Goal: Task Accomplishment & Management: Manage account settings

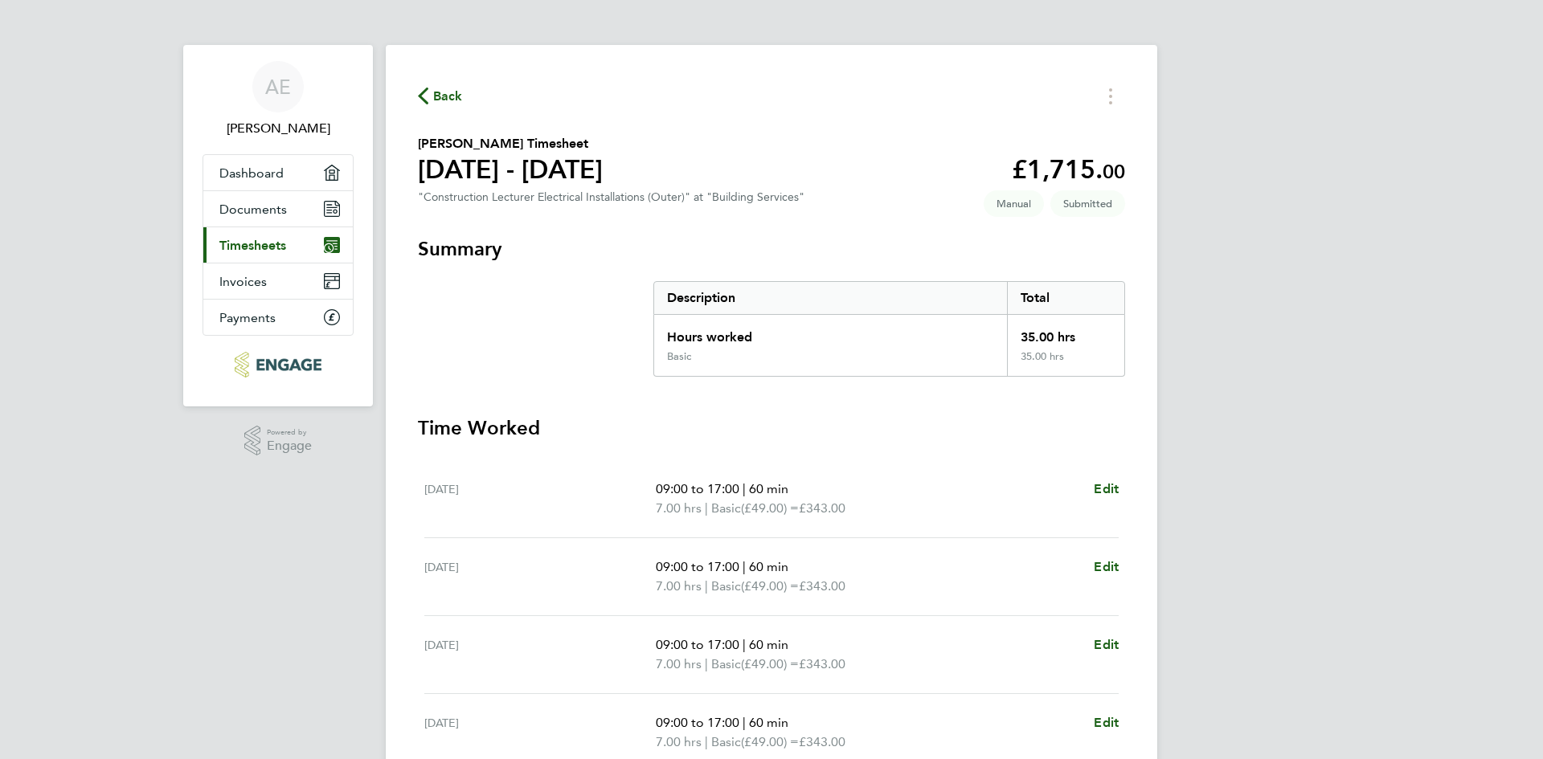
click at [453, 98] on span "Back" at bounding box center [448, 96] width 30 height 19
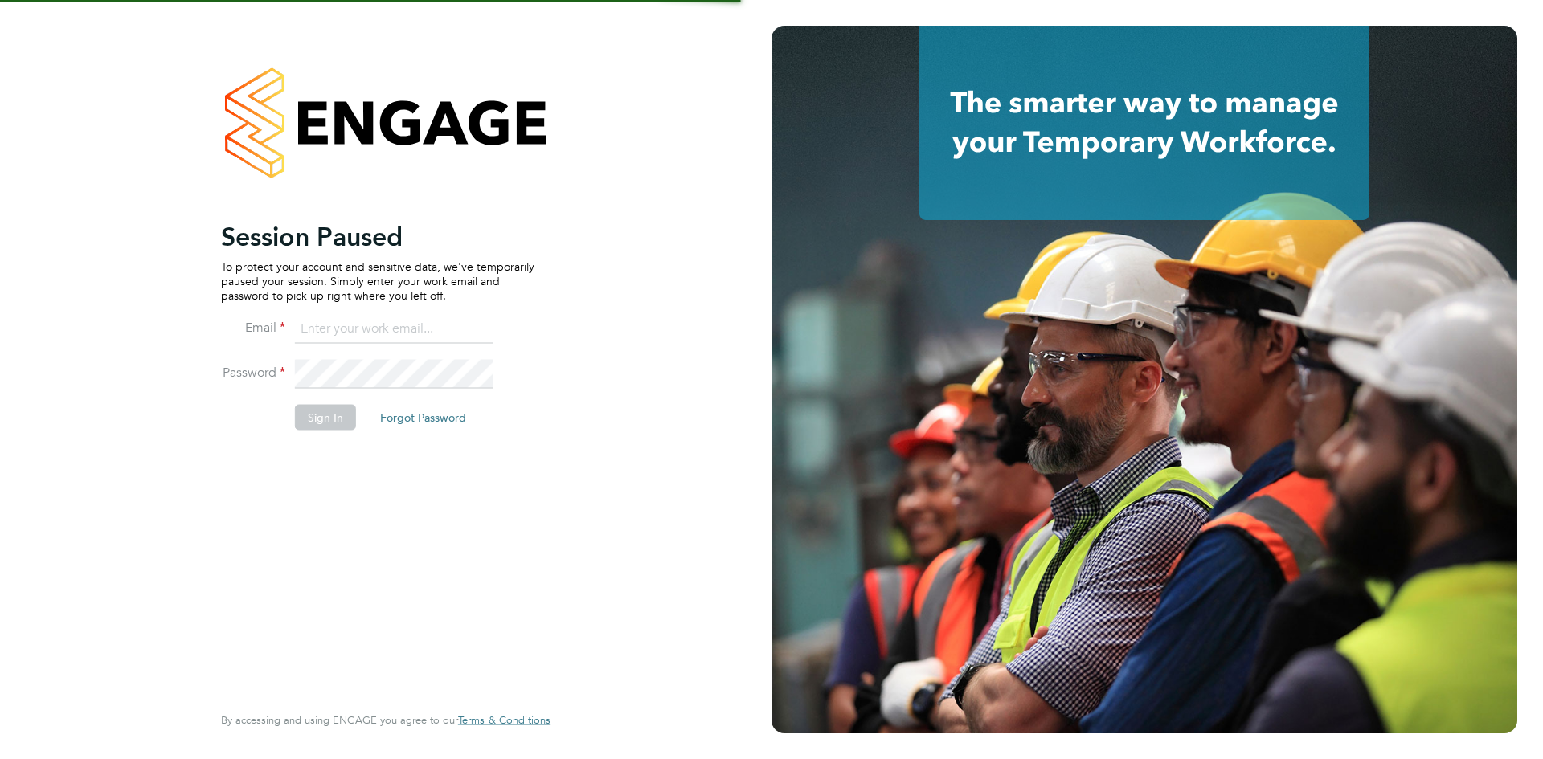
type input "[EMAIL_ADDRESS][DOMAIN_NAME]"
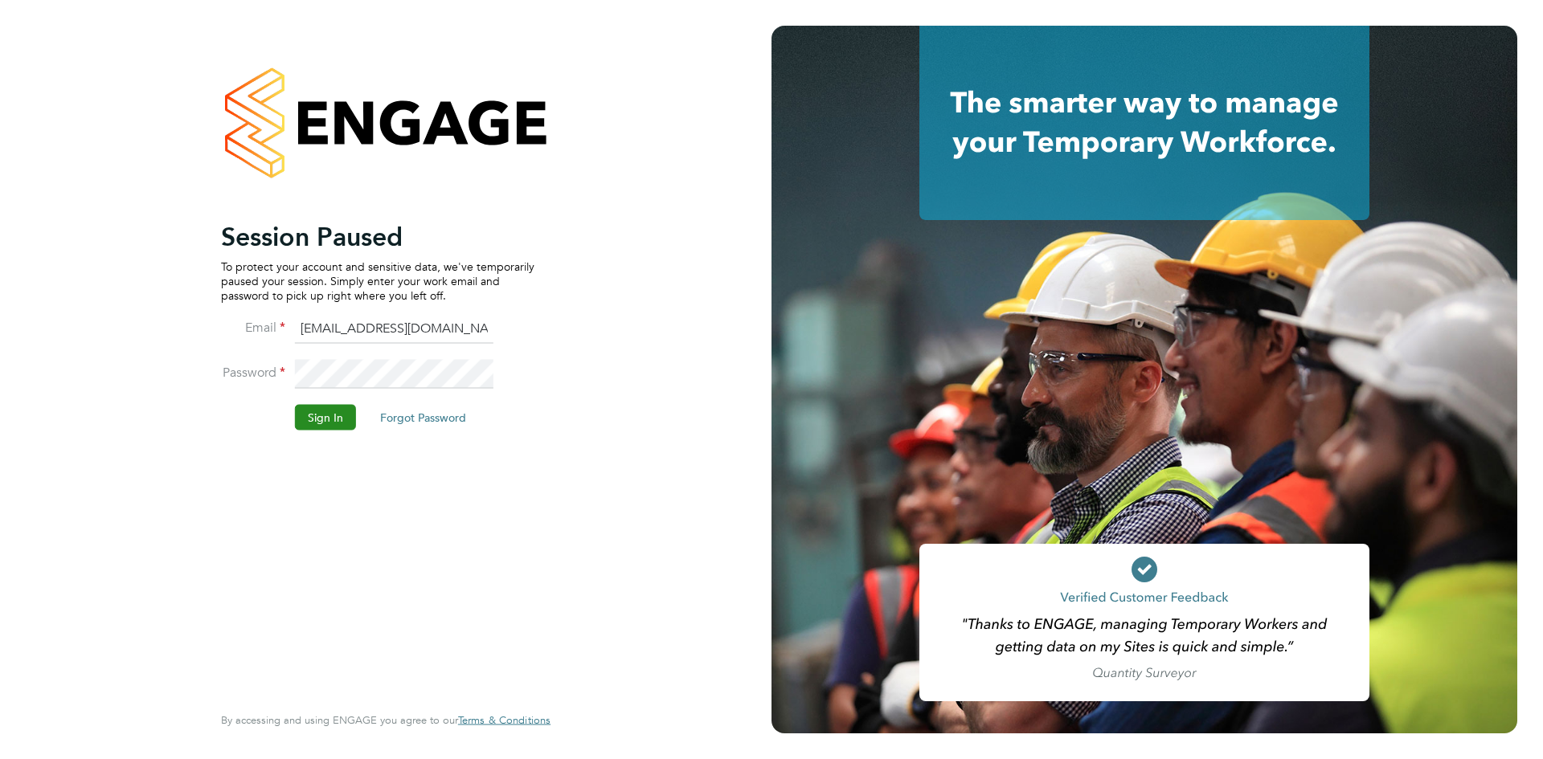
click at [325, 422] on button "Sign In" at bounding box center [325, 417] width 61 height 26
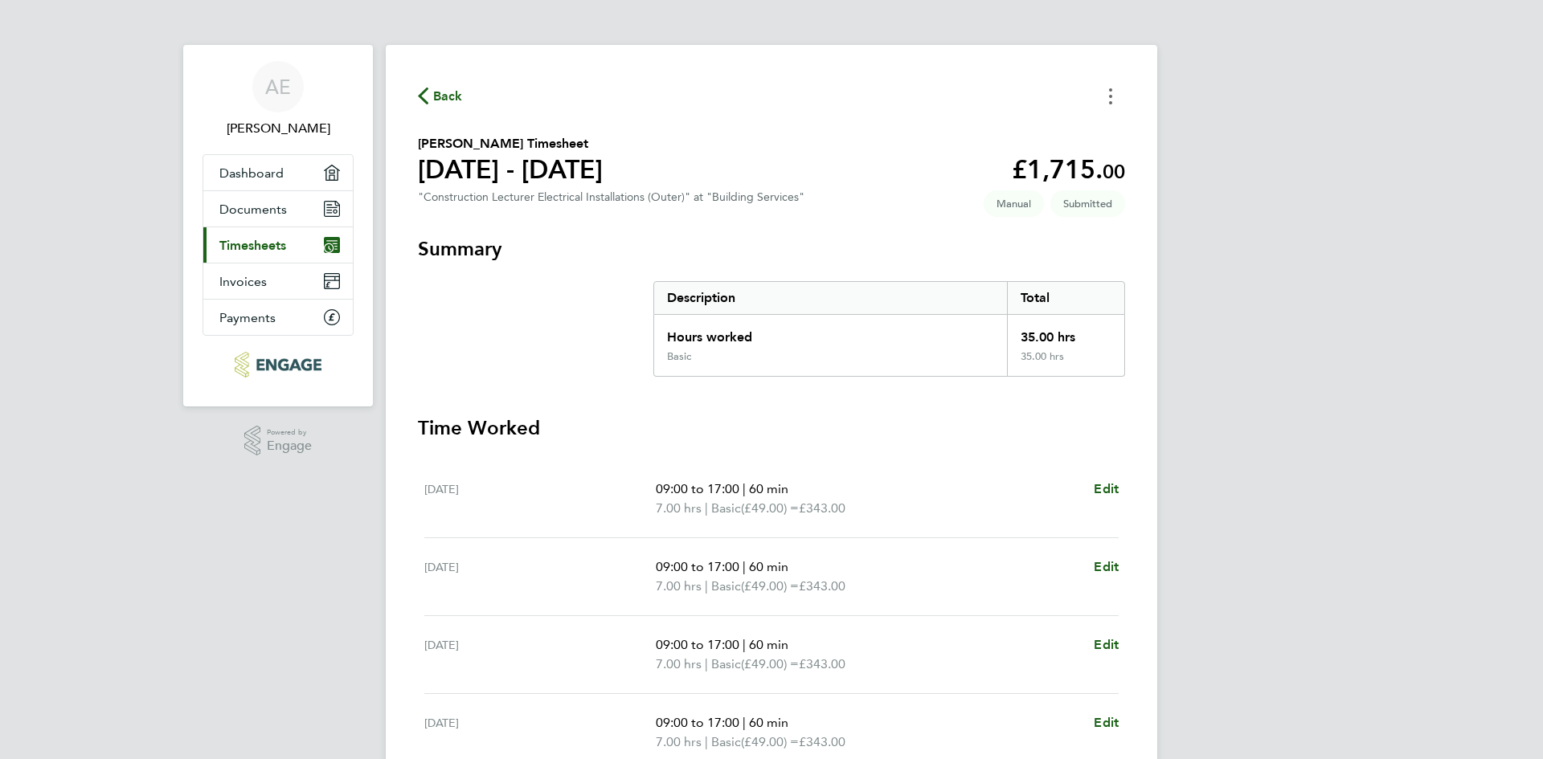
click at [1111, 95] on circle "Timesheets Menu" at bounding box center [1110, 96] width 3 height 3
click at [446, 92] on span "Back" at bounding box center [448, 96] width 30 height 19
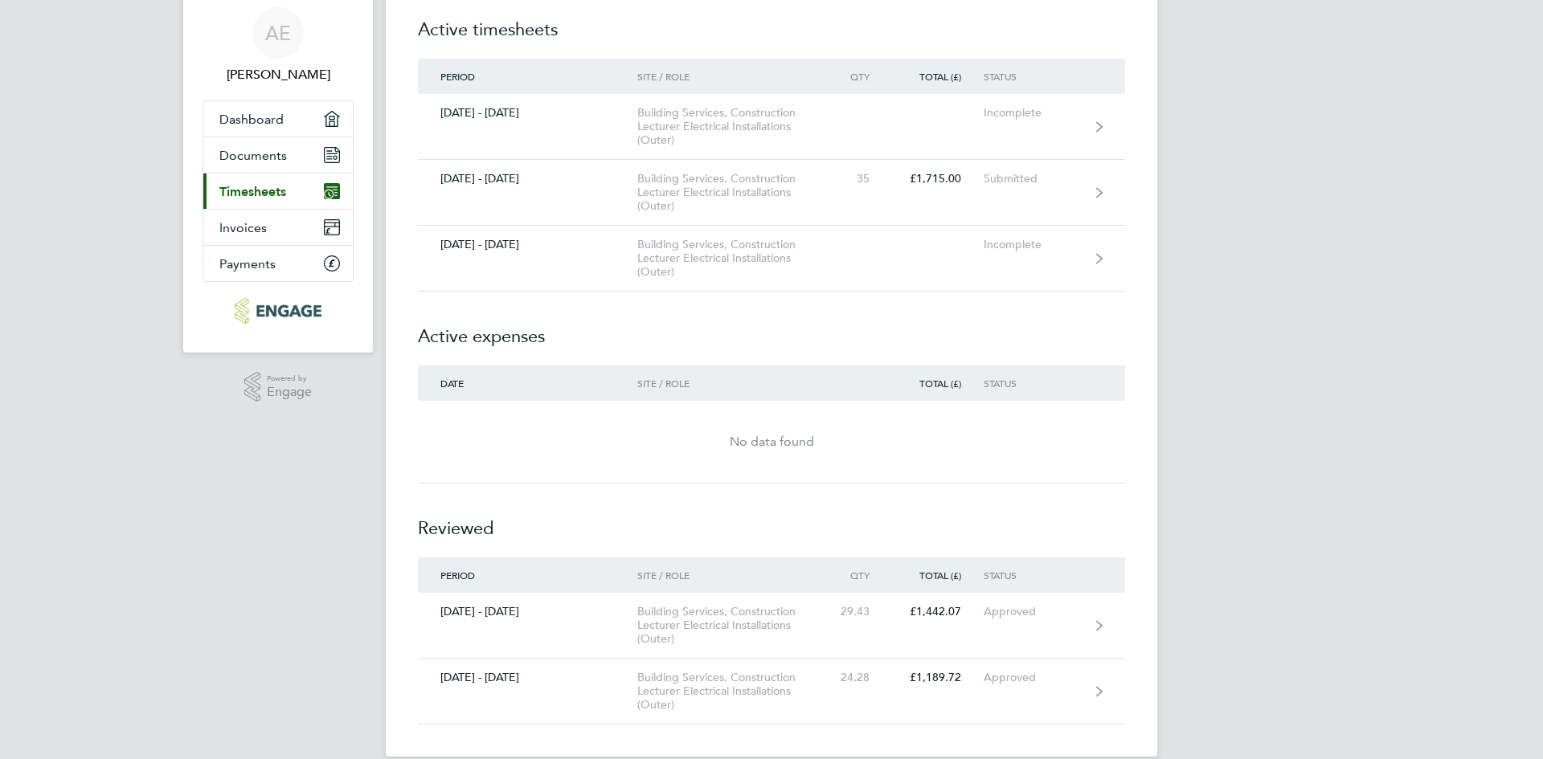
scroll to position [77, 0]
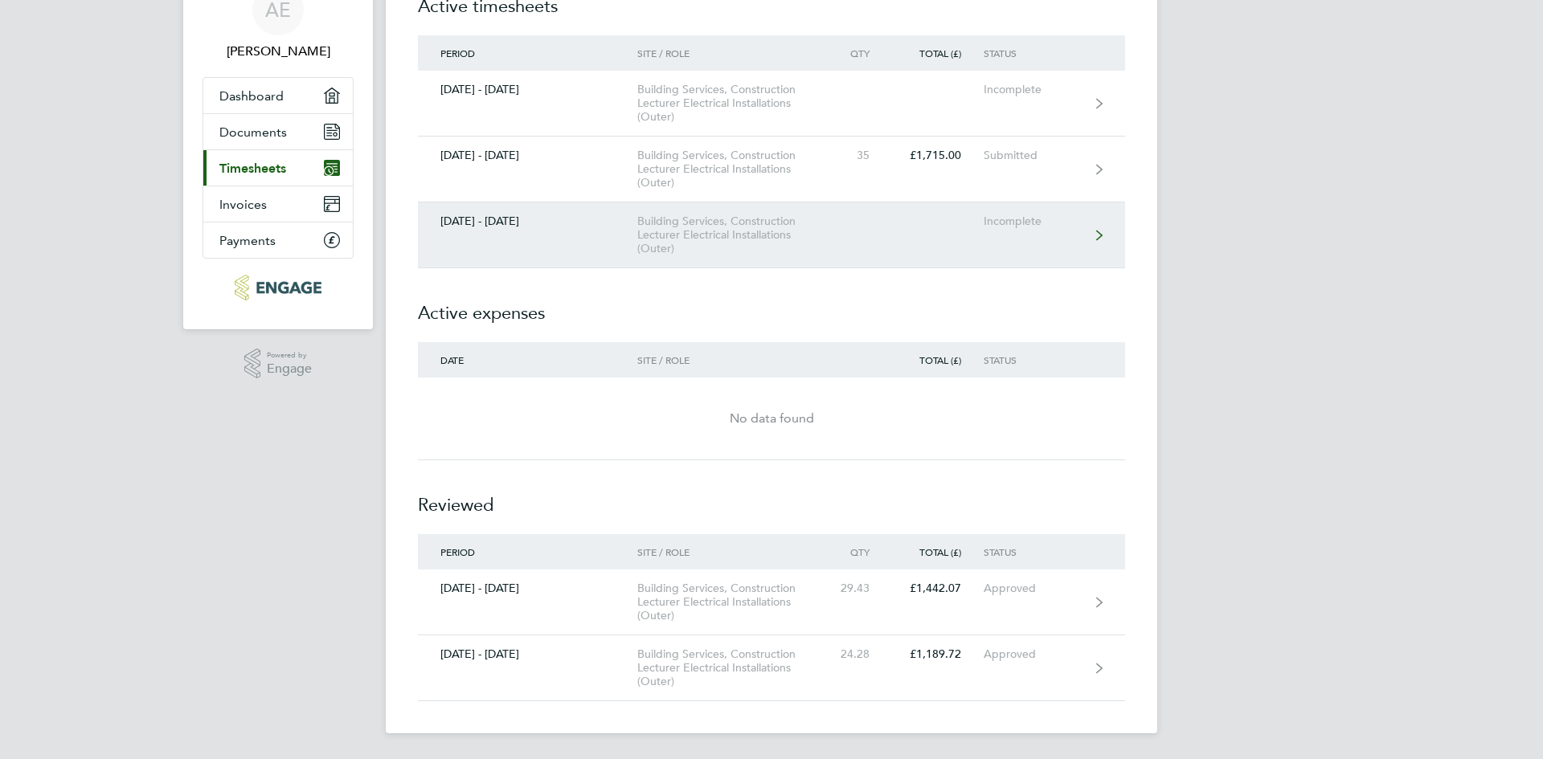
click at [685, 215] on div "Building Services, Construction Lecturer Electrical Installations (Outer)" at bounding box center [729, 235] width 184 height 41
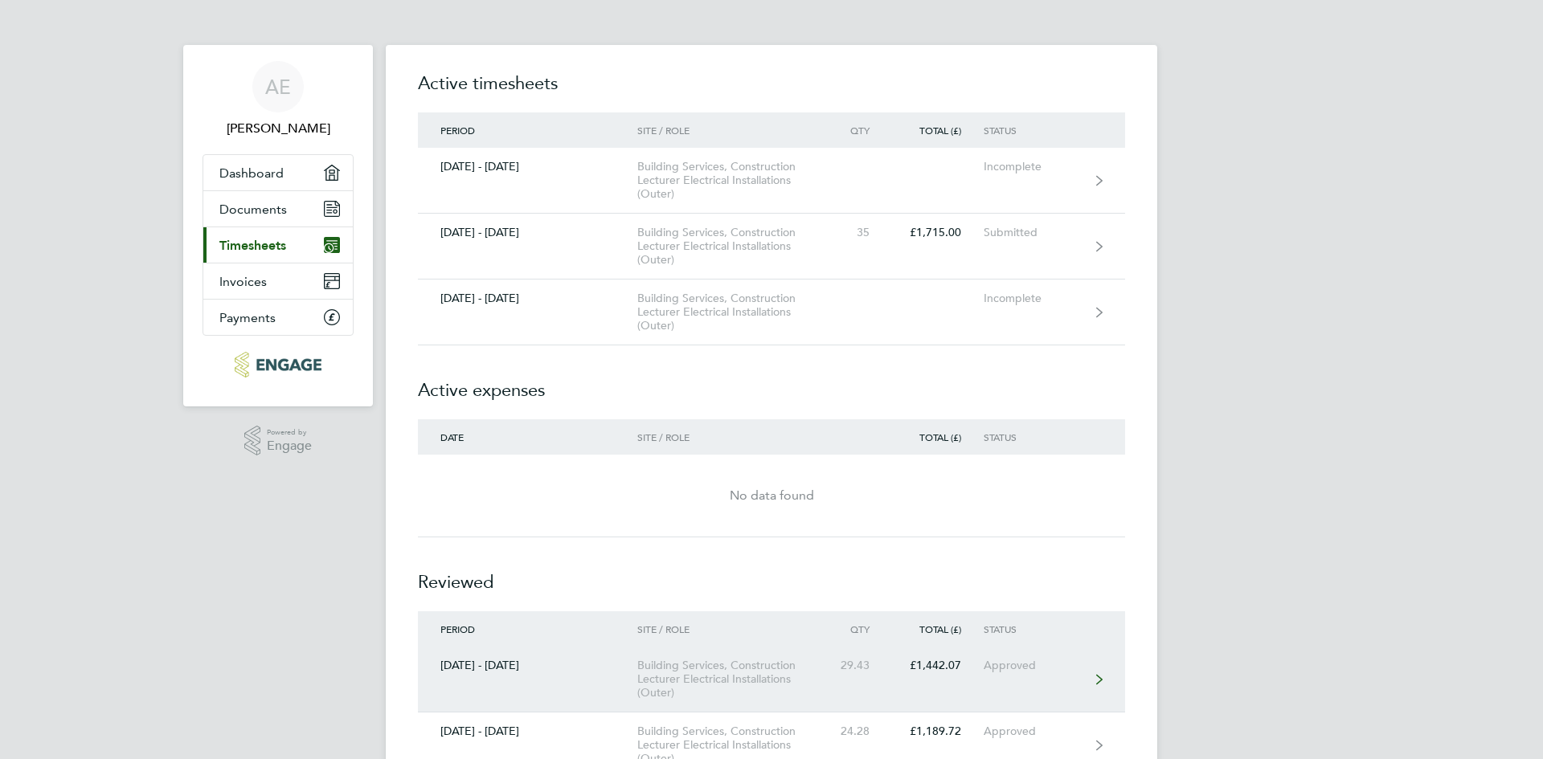
click at [860, 666] on div "29.43" at bounding box center [856, 666] width 71 height 14
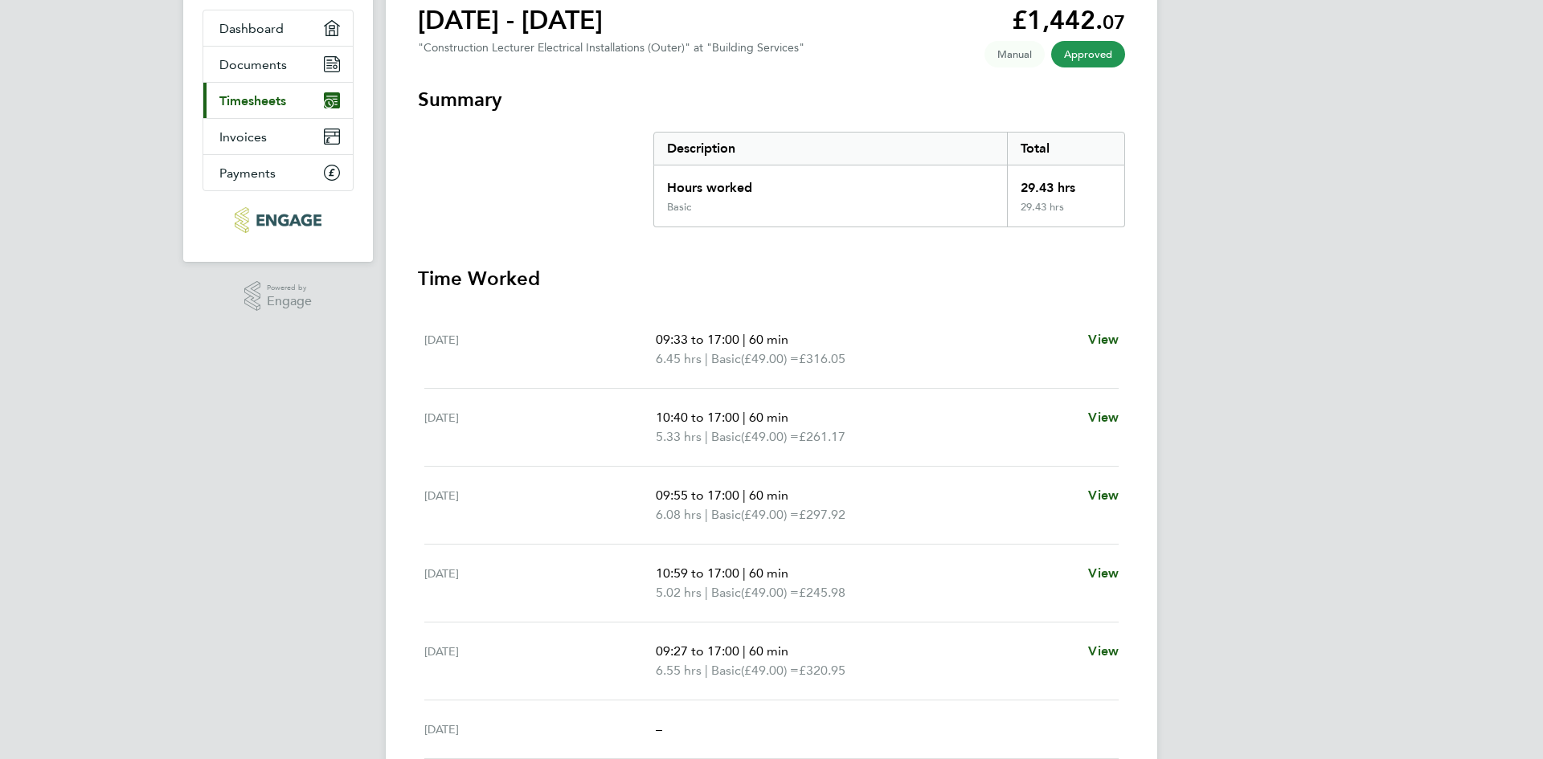
scroll to position [161, 0]
